Goal: Information Seeking & Learning: Check status

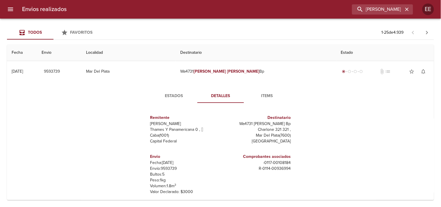
click at [369, 10] on input "[PERSON_NAME]" at bounding box center [377, 9] width 51 height 10
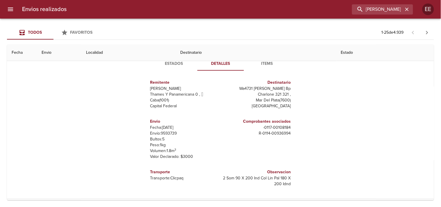
click at [369, 10] on input "[PERSON_NAME]" at bounding box center [377, 9] width 51 height 10
type input "[PERSON_NAME]"
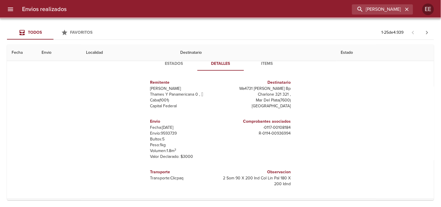
scroll to position [0, 0]
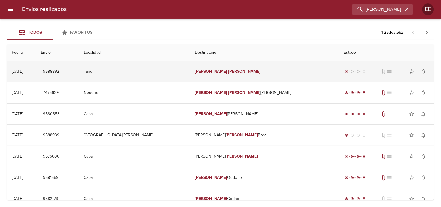
click at [218, 74] on td "[PERSON_NAME]" at bounding box center [264, 71] width 149 height 21
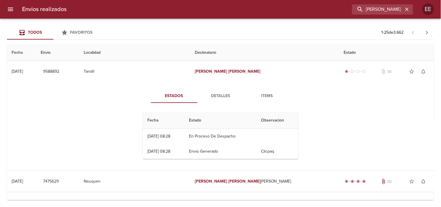
click at [218, 102] on button "Detalles" at bounding box center [220, 96] width 47 height 14
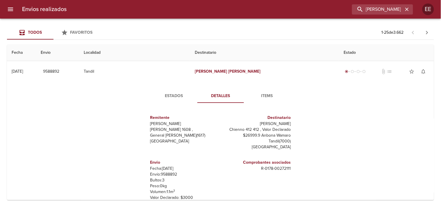
click at [173, 174] on p "Envío: 9588892" at bounding box center [184, 175] width 68 height 6
click at [170, 175] on p "Envío: 9588892" at bounding box center [184, 175] width 68 height 6
copy p "9588892"
